Goal: Information Seeking & Learning: Check status

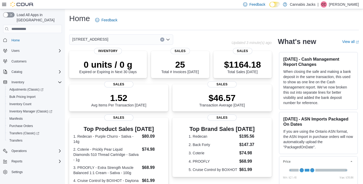
click at [204, 27] on div "Home Feedback" at bounding box center [214, 20] width 290 height 14
click at [168, 41] on icon "Open list of options" at bounding box center [168, 39] width 4 height 4
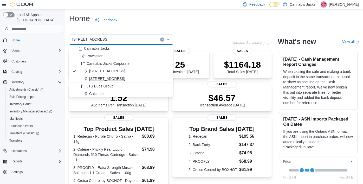
click at [114, 81] on span "[STREET_ADDRESS]" at bounding box center [107, 78] width 36 height 5
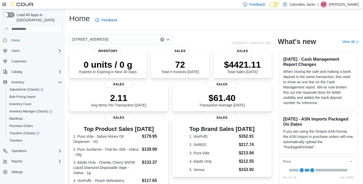
click at [188, 42] on div "[STREET_ADDRESS] Selected. [STREET_ADDRESS]. Press Backspace to delete [STREET_…" at bounding box center [150, 39] width 162 height 10
click at [168, 41] on icon "Open list of options" at bounding box center [168, 39] width 4 height 4
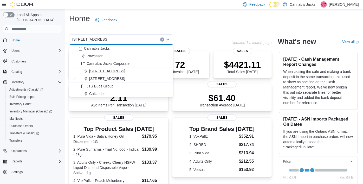
click at [146, 73] on div "[STREET_ADDRESS]" at bounding box center [123, 70] width 91 height 5
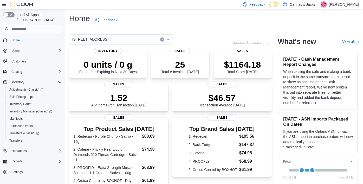
click at [168, 40] on icon "Open list of options" at bounding box center [168, 39] width 4 height 4
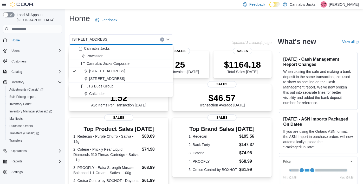
click at [126, 51] on div "Cannabis Jacks" at bounding box center [123, 48] width 91 height 5
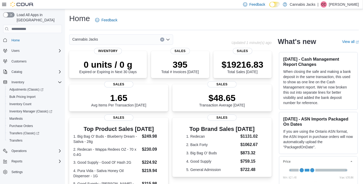
click at [214, 45] on div "Cannabis Jacks Updated 1 minute(s) ago 0 units / 0 g Expired or Expiring in Nex…" at bounding box center [170, 170] width 202 height 272
click at [185, 40] on div "Cannabis Jacks" at bounding box center [150, 39] width 162 height 10
click at [168, 40] on icon "Open list of options" at bounding box center [167, 40] width 3 height 2
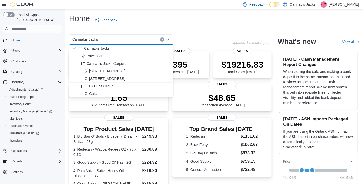
click at [126, 73] on div "[STREET_ADDRESS]" at bounding box center [123, 70] width 91 height 5
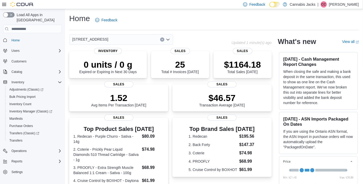
click at [191, 43] on div "[STREET_ADDRESS] Selected. [STREET_ADDRESS]. Press Backspace to delete [STREET_…" at bounding box center [150, 39] width 162 height 10
click at [204, 45] on div "[STREET_ADDRESS] Updated 1 minute(s) ago 0 units / 0 g Expired or Expiring in N…" at bounding box center [170, 177] width 202 height 287
click at [231, 27] on div "Home Feedback" at bounding box center [214, 21] width 290 height 17
click at [31, 148] on div "Operations" at bounding box center [35, 151] width 53 height 6
click at [24, 149] on span "Operations" at bounding box center [18, 151] width 15 height 4
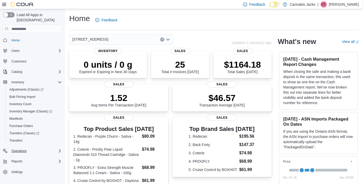
click at [226, 41] on div "[STREET_ADDRESS]" at bounding box center [150, 39] width 162 height 10
click at [212, 37] on div "[STREET_ADDRESS]" at bounding box center [150, 39] width 162 height 10
click at [181, 74] on div "28 Total # Invoices [DATE] Sales" at bounding box center [180, 63] width 58 height 27
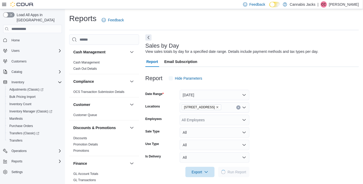
scroll to position [4, 0]
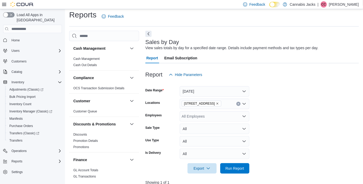
click at [246, 118] on icon "Open list of options" at bounding box center [244, 116] width 4 height 4
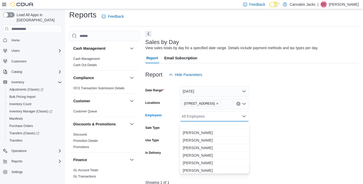
click at [246, 118] on icon "Close list of options" at bounding box center [244, 116] width 4 height 4
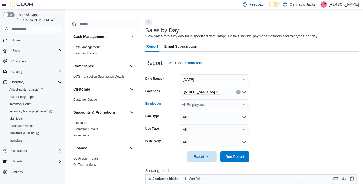
scroll to position [0, 0]
